Goal: Task Accomplishment & Management: Manage account settings

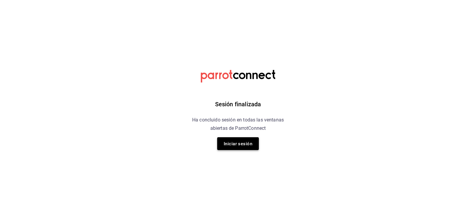
click at [237, 145] on font "Iniciar sesión" at bounding box center [238, 143] width 29 height 5
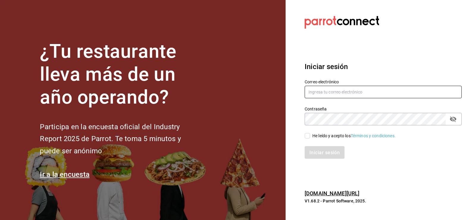
type input "administracion@vinaltura.mx"
click at [308, 136] on input "He leído y acepto los Términos y condiciones." at bounding box center [307, 135] width 5 height 5
checkbox input "true"
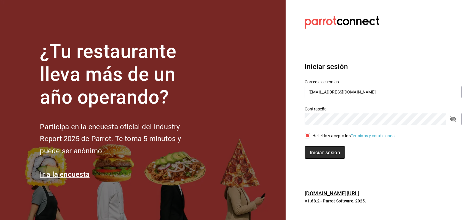
click at [323, 153] on font "Iniciar sesión" at bounding box center [325, 152] width 30 height 6
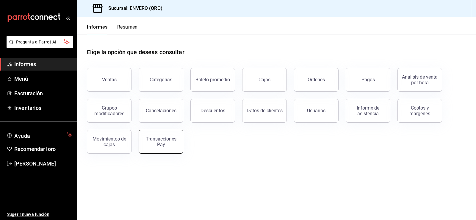
click at [161, 146] on font "Transacciones Pay" at bounding box center [161, 141] width 31 height 11
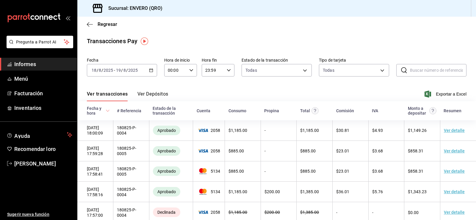
click at [135, 75] on div "2025-08-18 18 / 8 / 2025 - 2025-08-19 19 / 8 / 2025" at bounding box center [122, 70] width 70 height 13
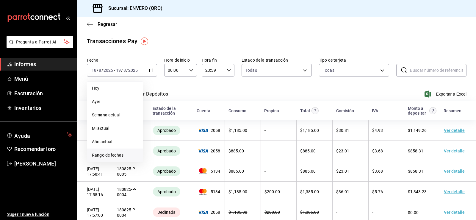
click at [113, 156] on font "Rango de fechas" at bounding box center [108, 155] width 32 height 5
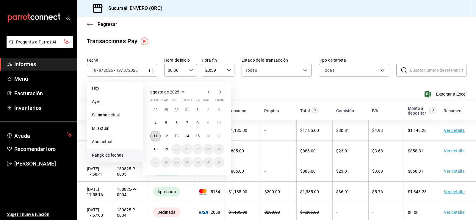
click at [155, 135] on font "11" at bounding box center [156, 136] width 4 height 4
click at [216, 136] on button "17" at bounding box center [219, 136] width 10 height 11
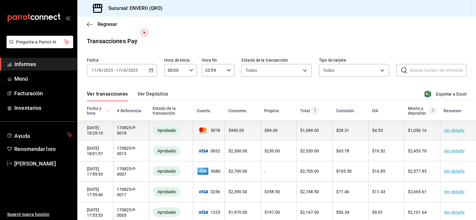
scroll to position [60, 0]
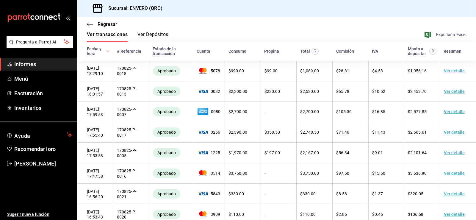
click at [438, 35] on font "Exportar a Excel" at bounding box center [451, 34] width 31 height 5
click at [149, 35] on font "Ver Depósitos" at bounding box center [153, 35] width 31 height 6
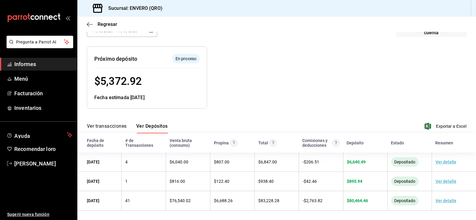
scroll to position [53, 0]
click at [16, 95] on font "Facturación" at bounding box center [28, 93] width 29 height 6
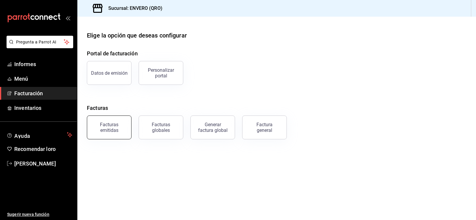
click at [116, 124] on font "Facturas emitidas" at bounding box center [109, 127] width 18 height 11
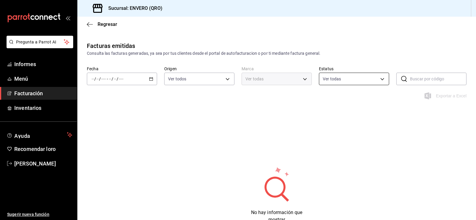
type input "ORDER_INVOICE,GENERAL_INVOICE"
type input "ACTIVE,PENDING_CANCELLATION,CANCELLED,PRE_CANCELLED"
type input "77704a34-0683-4cbb-b40a-bda73e868864,159ee66d-dcce-4c4f-b837-83b83eda05ec"
click at [151, 79] on icon "button" at bounding box center [151, 79] width 4 height 4
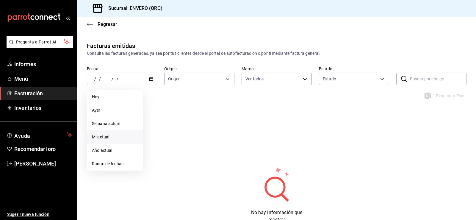
click at [105, 139] on font "Mi actual" at bounding box center [100, 137] width 17 height 5
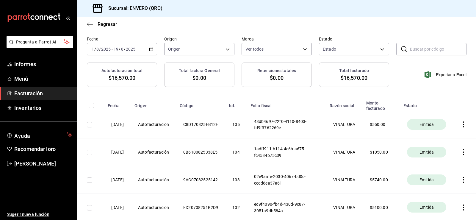
scroll to position [60, 0]
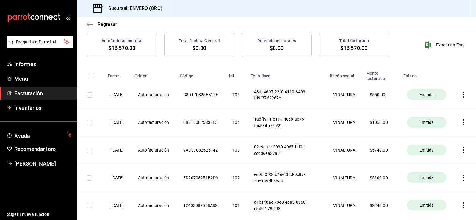
click at [208, 93] on font "C8D170825FB12F" at bounding box center [200, 95] width 35 height 5
drag, startPoint x: 194, startPoint y: 93, endPoint x: 233, endPoint y: 96, distance: 40.0
click at [225, 96] on th "C8D170825FB12F" at bounding box center [200, 94] width 49 height 27
copy font "C8D170825FB12F"
click at [461, 95] on icon "button" at bounding box center [464, 95] width 6 height 6
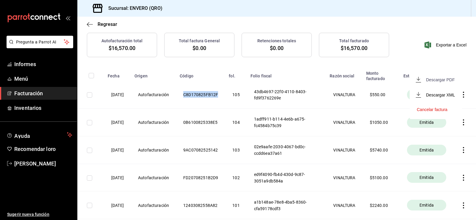
click at [444, 80] on font "Descargar PDF" at bounding box center [440, 79] width 29 height 5
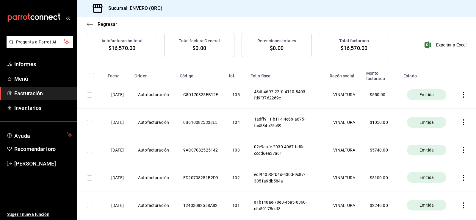
click at [454, 73] on th at bounding box center [465, 74] width 23 height 14
